Goal: Information Seeking & Learning: Learn about a topic

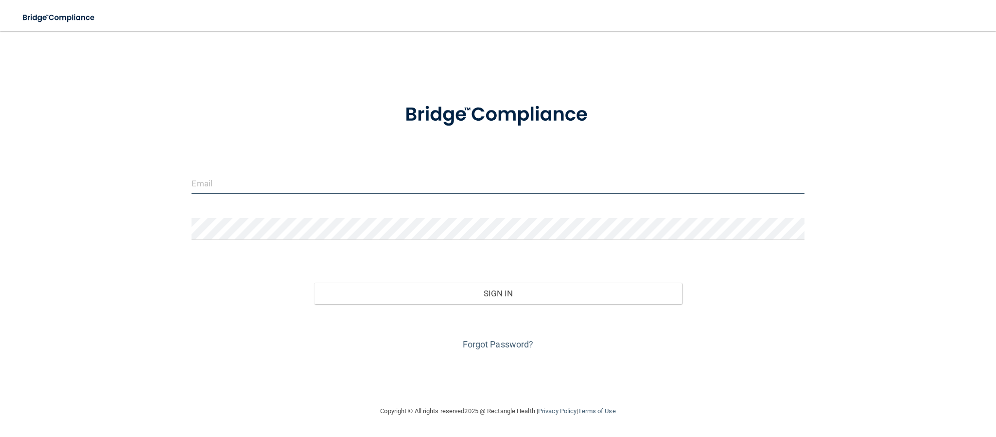
click at [527, 185] on input "email" at bounding box center [498, 183] width 613 height 22
type input "[EMAIL_ADDRESS][DOMAIN_NAME]"
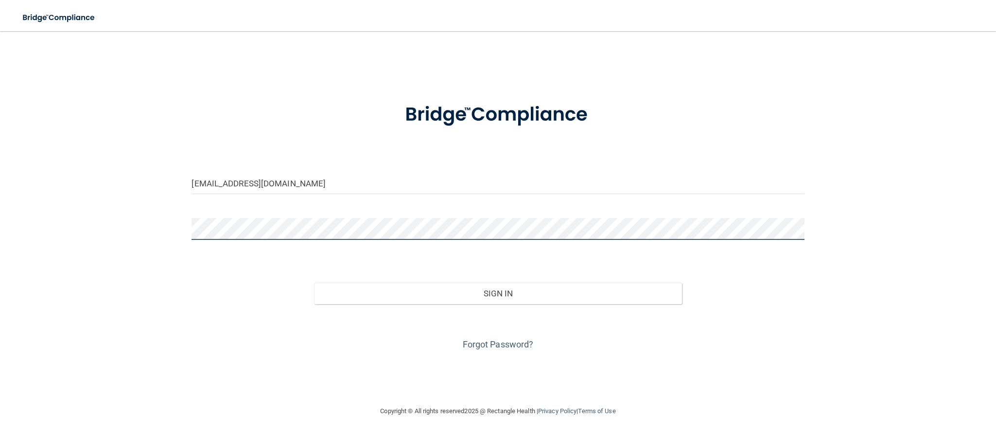
click at [314, 283] on button "Sign In" at bounding box center [498, 293] width 368 height 21
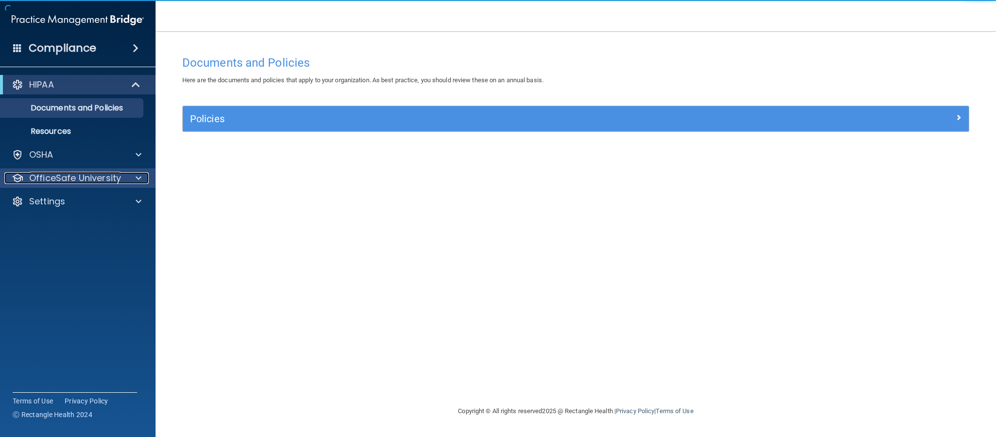
click at [111, 174] on p "OfficeSafe University" at bounding box center [75, 178] width 92 height 12
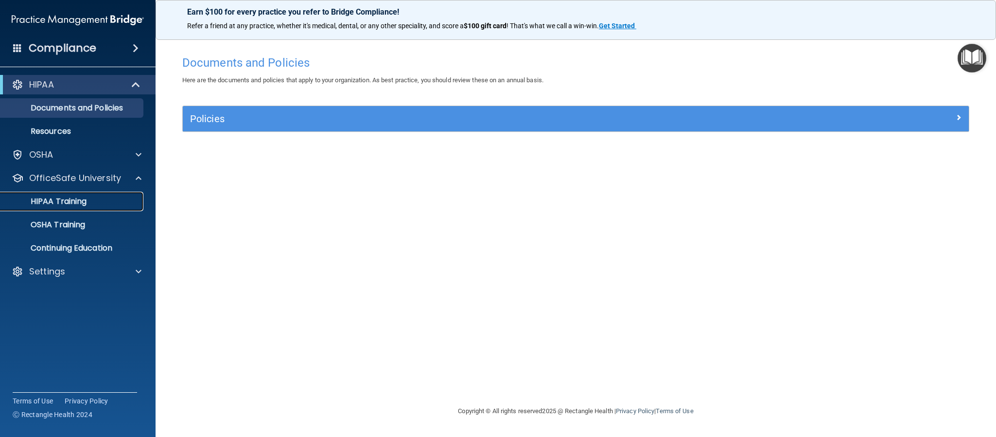
click at [74, 196] on p "HIPAA Training" at bounding box center [46, 201] width 80 height 10
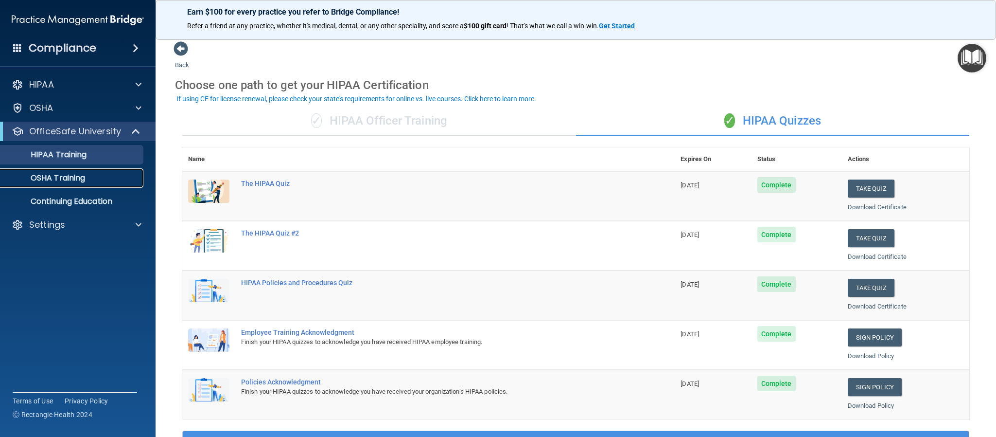
click at [81, 177] on p "OSHA Training" at bounding box center [45, 178] width 79 height 10
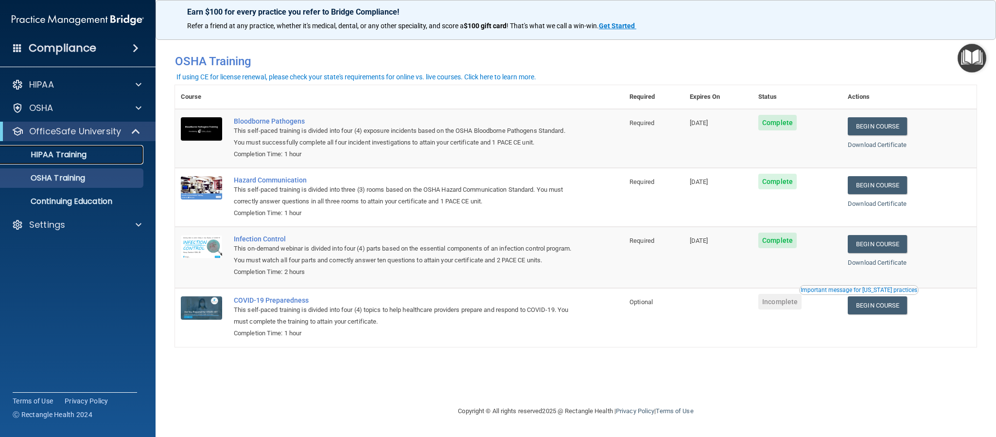
click at [82, 159] on p "HIPAA Training" at bounding box center [46, 155] width 80 height 10
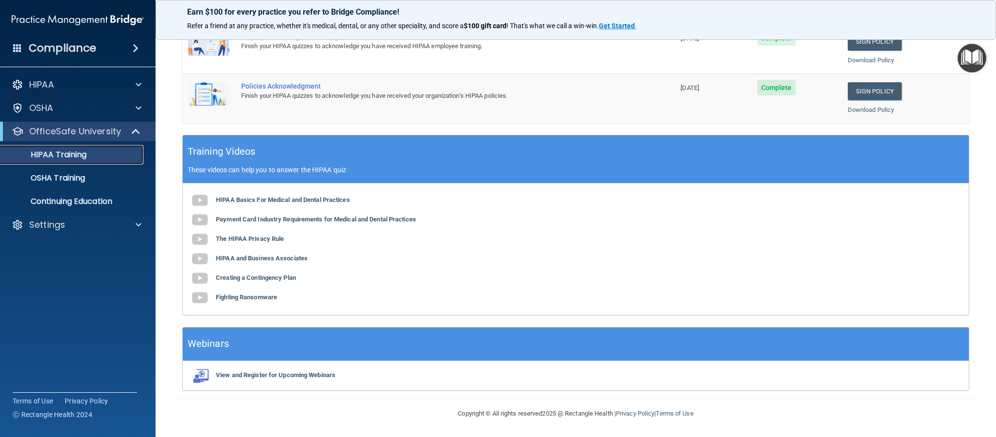
scroll to position [298, 0]
click at [42, 183] on link "OSHA Training" at bounding box center [66, 177] width 153 height 19
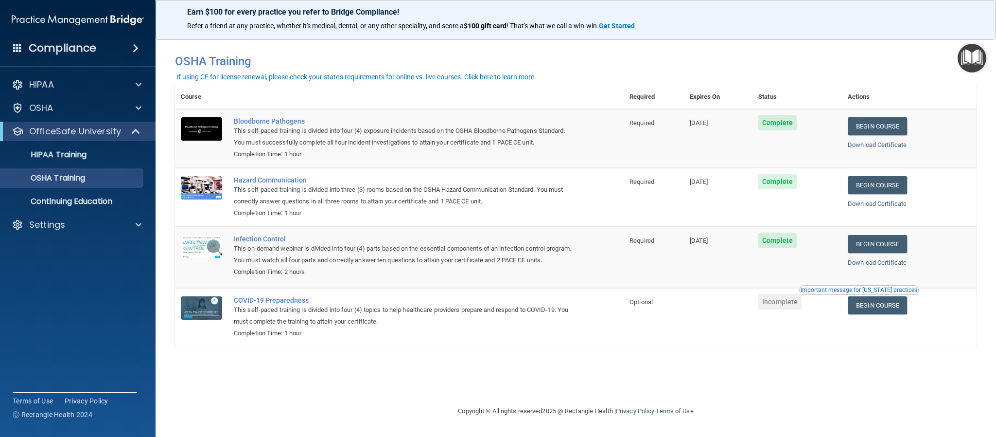
click at [976, 235] on td "Begin Course Download Certificate Important message for California practices" at bounding box center [909, 257] width 135 height 61
click at [77, 196] on p "Continuing Education" at bounding box center [72, 201] width 133 height 10
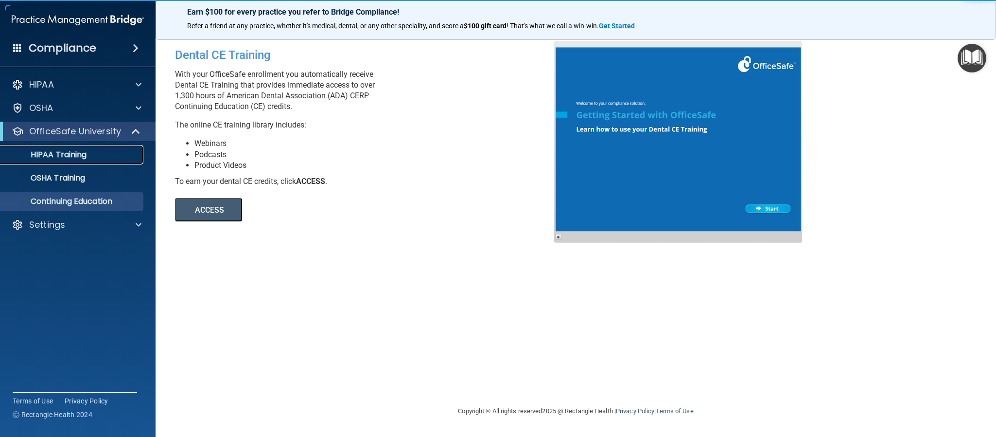
click at [54, 154] on p "HIPAA Training" at bounding box center [46, 155] width 80 height 10
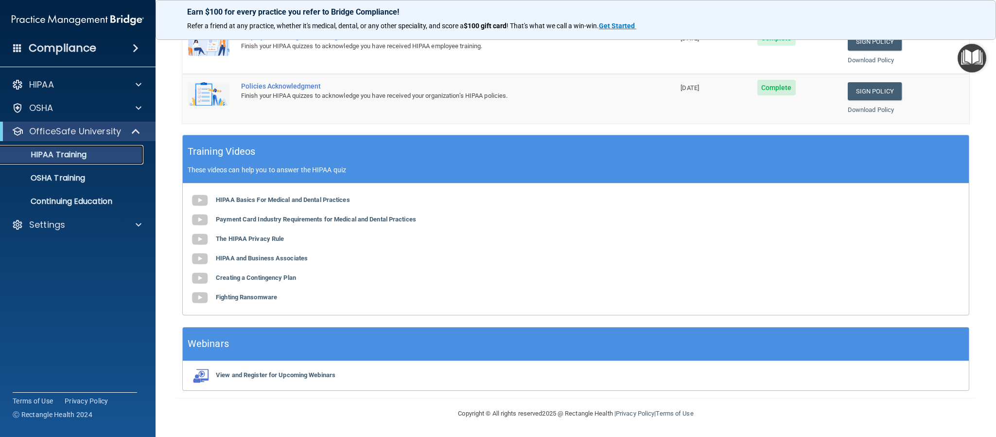
scroll to position [15, 0]
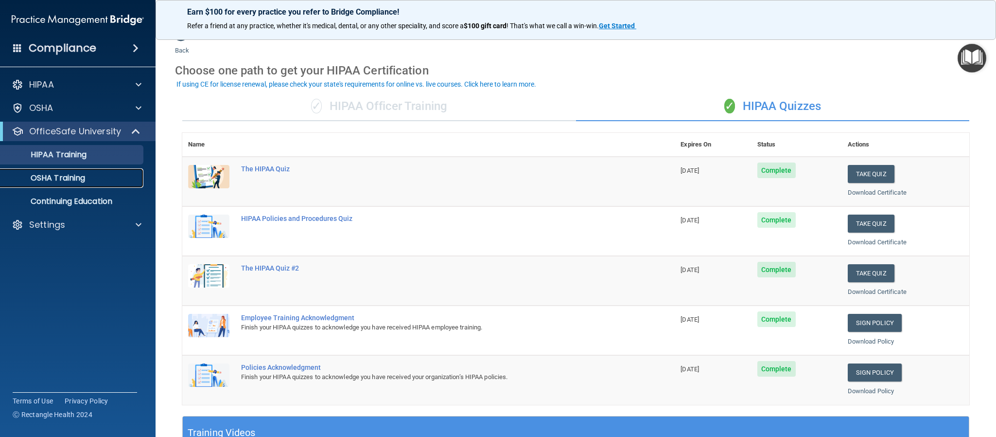
click at [67, 169] on link "OSHA Training" at bounding box center [66, 177] width 153 height 19
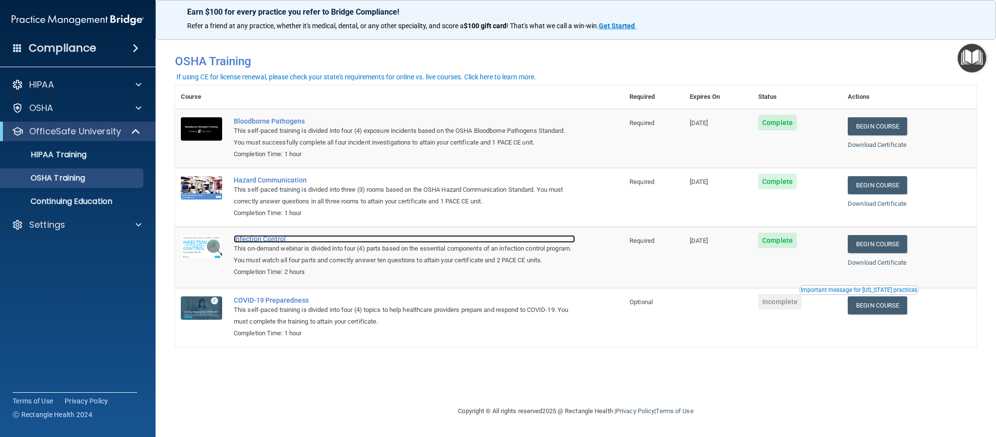
click at [250, 241] on div "Infection Control" at bounding box center [404, 239] width 341 height 8
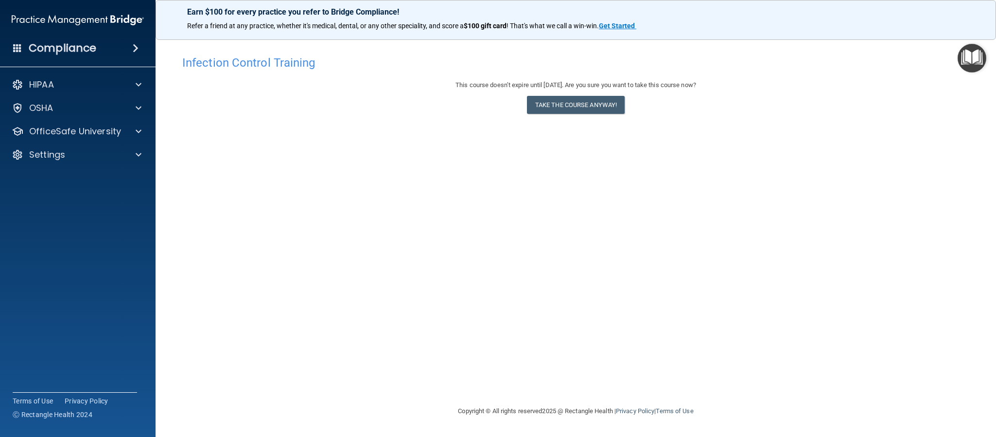
click at [761, 224] on div "Infection Control Training This course doesn’t expire until [DATE]. Are you sur…" at bounding box center [576, 228] width 802 height 354
click at [76, 136] on p "OfficeSafe University" at bounding box center [75, 131] width 92 height 12
click at [73, 154] on p "HIPAA Training" at bounding box center [46, 155] width 80 height 10
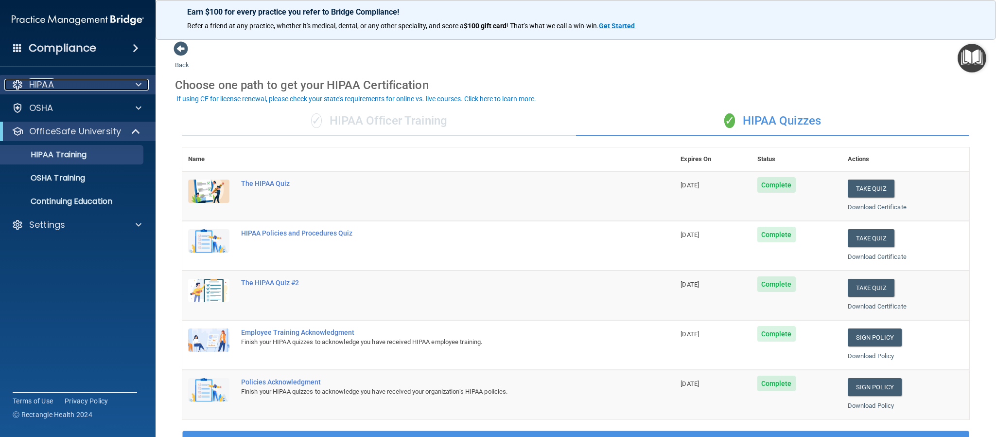
click at [44, 83] on p "HIPAA" at bounding box center [41, 85] width 25 height 12
